Goal: Task Accomplishment & Management: Manage account settings

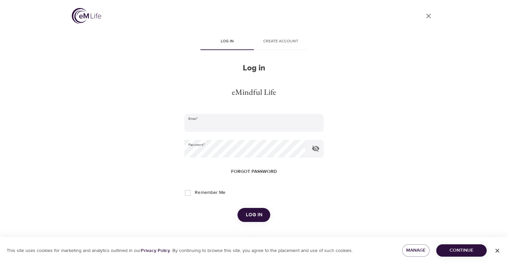
type input "[EMAIL_ADDRESS][DOMAIN_NAME]"
click at [249, 215] on span "Log in" at bounding box center [254, 215] width 17 height 9
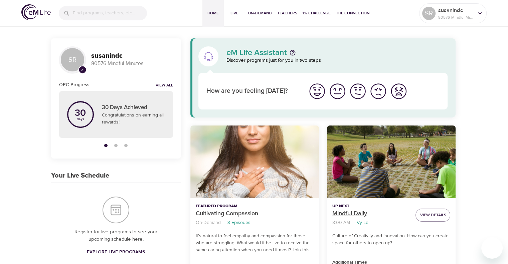
click at [342, 211] on p "Mindful Daily" at bounding box center [371, 213] width 78 height 9
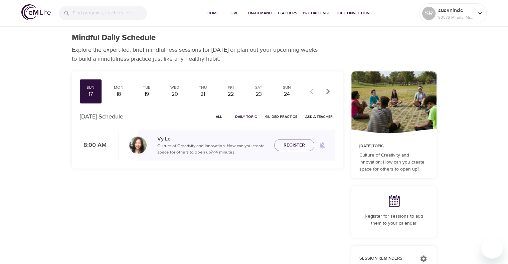
checkbox input "true"
click at [120, 90] on div "Mon" at bounding box center [118, 88] width 17 height 6
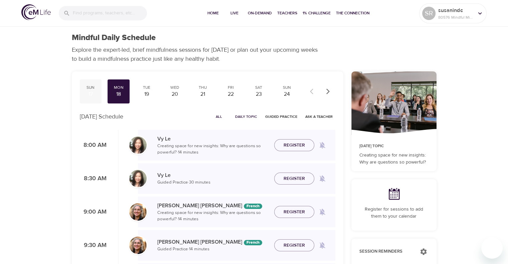
click at [97, 87] on div "Sun" at bounding box center [91, 88] width 17 height 6
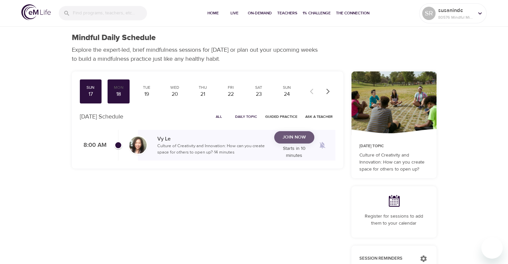
click at [287, 140] on span "Join Now" at bounding box center [294, 137] width 23 height 8
